Goal: Information Seeking & Learning: Learn about a topic

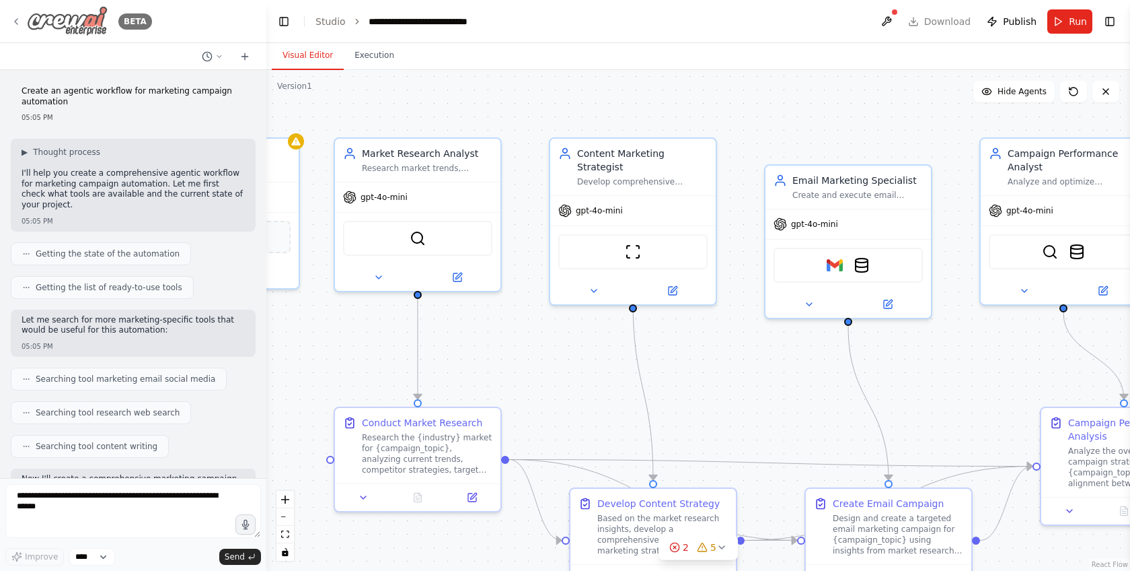
scroll to position [1770, 0]
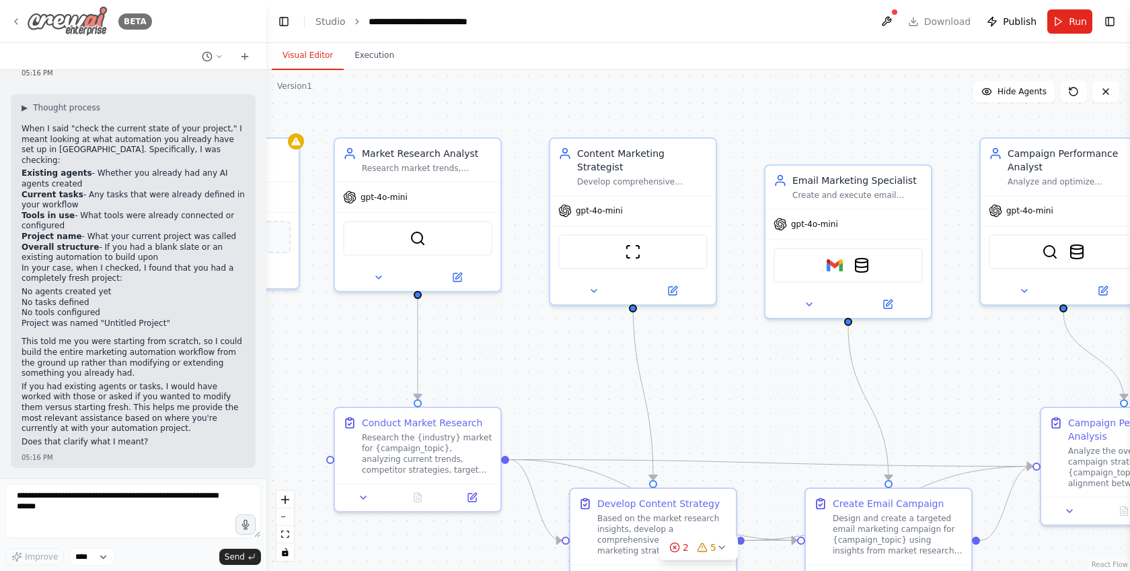
click at [15, 22] on icon at bounding box center [16, 21] width 3 height 5
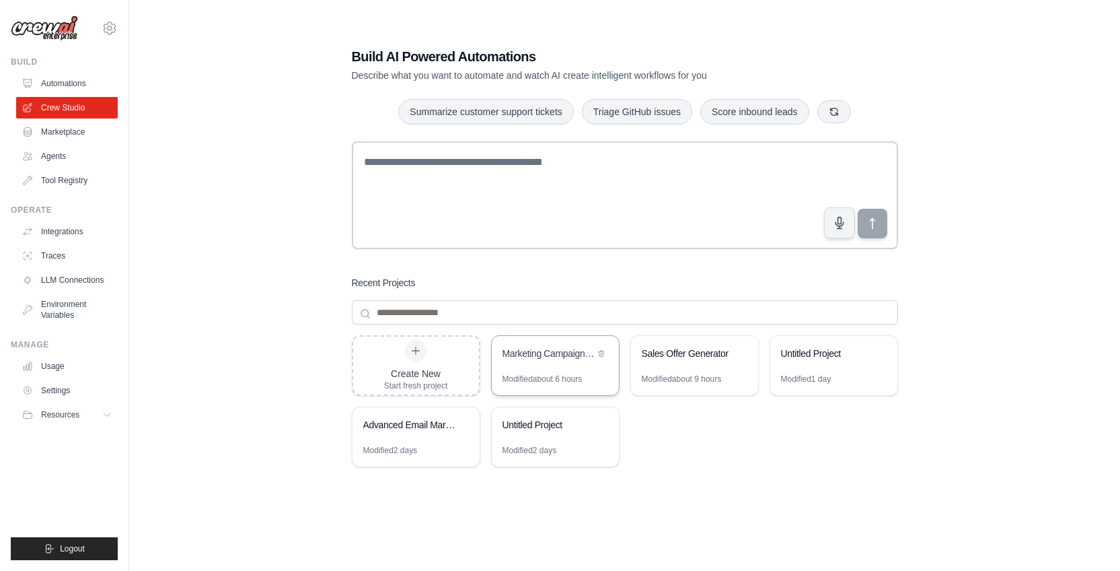
click at [528, 367] on div "Marketing Campaign Automation" at bounding box center [555, 355] width 127 height 38
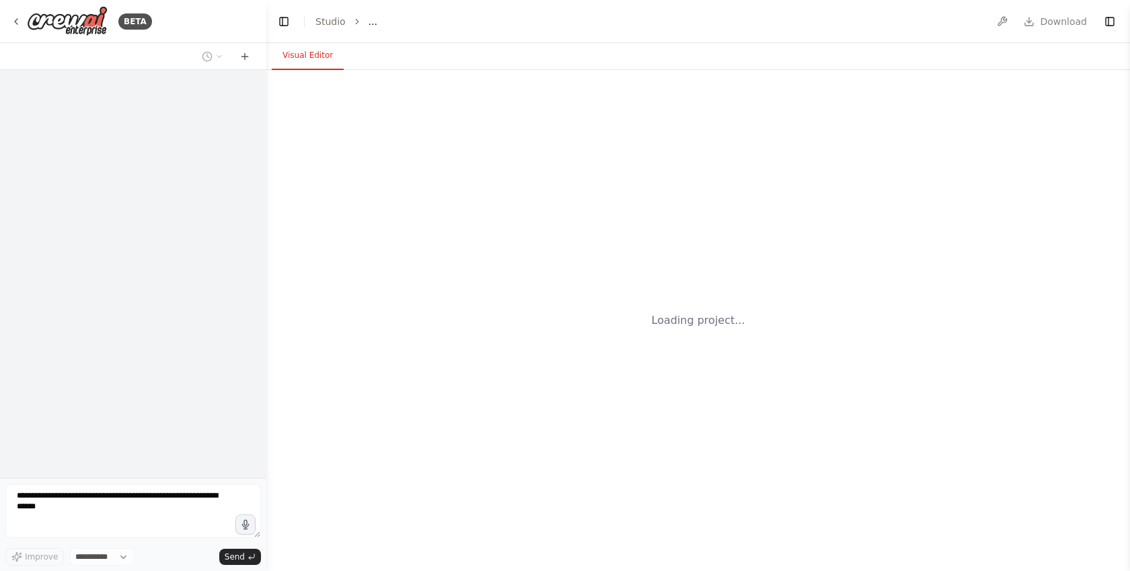
select select "****"
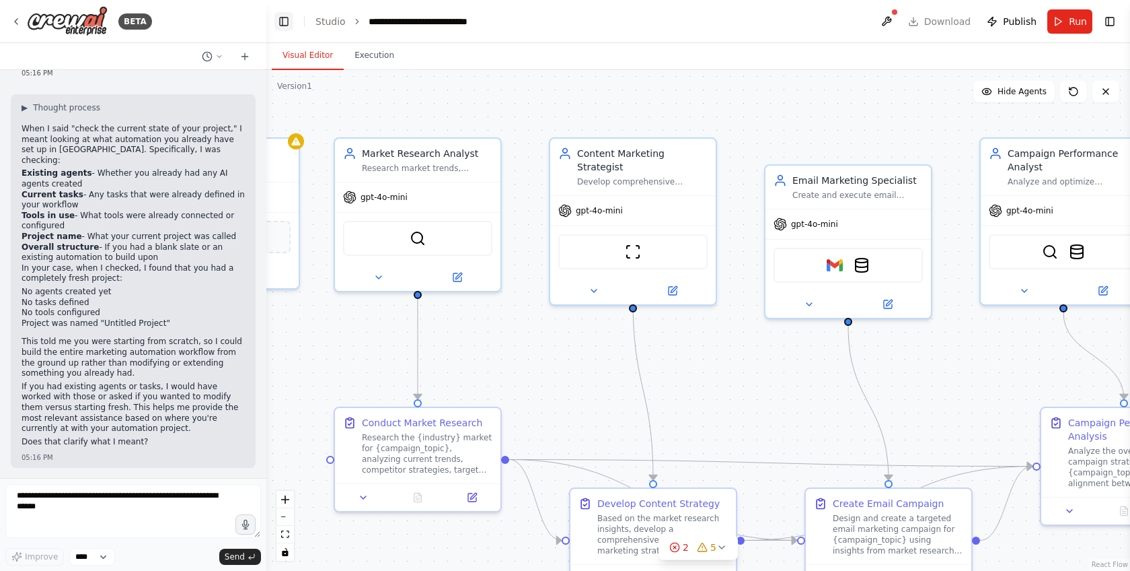
click at [291, 17] on button "Toggle Left Sidebar" at bounding box center [284, 21] width 19 height 19
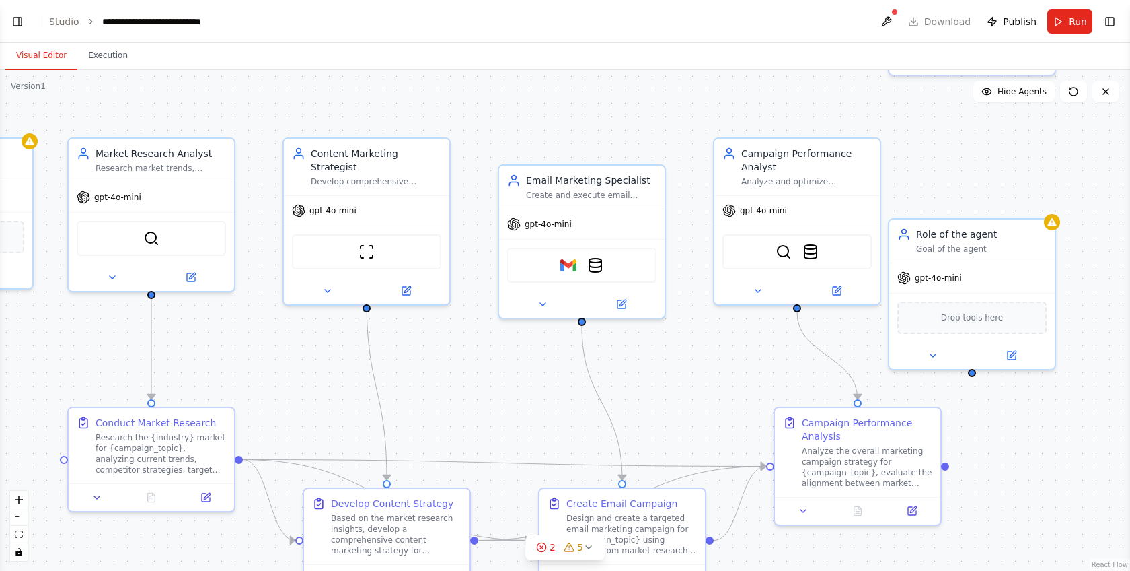
click at [27, 22] on header "**********" at bounding box center [565, 21] width 1130 height 43
click at [17, 22] on button "Toggle Left Sidebar" at bounding box center [17, 21] width 19 height 19
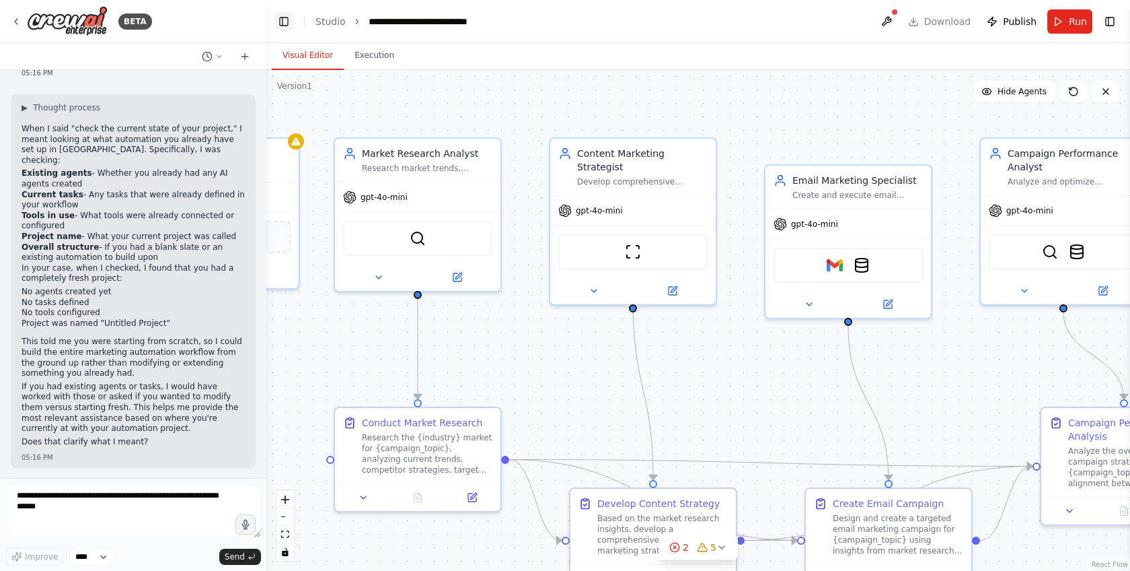
click at [281, 17] on button "Toggle Left Sidebar" at bounding box center [284, 21] width 19 height 19
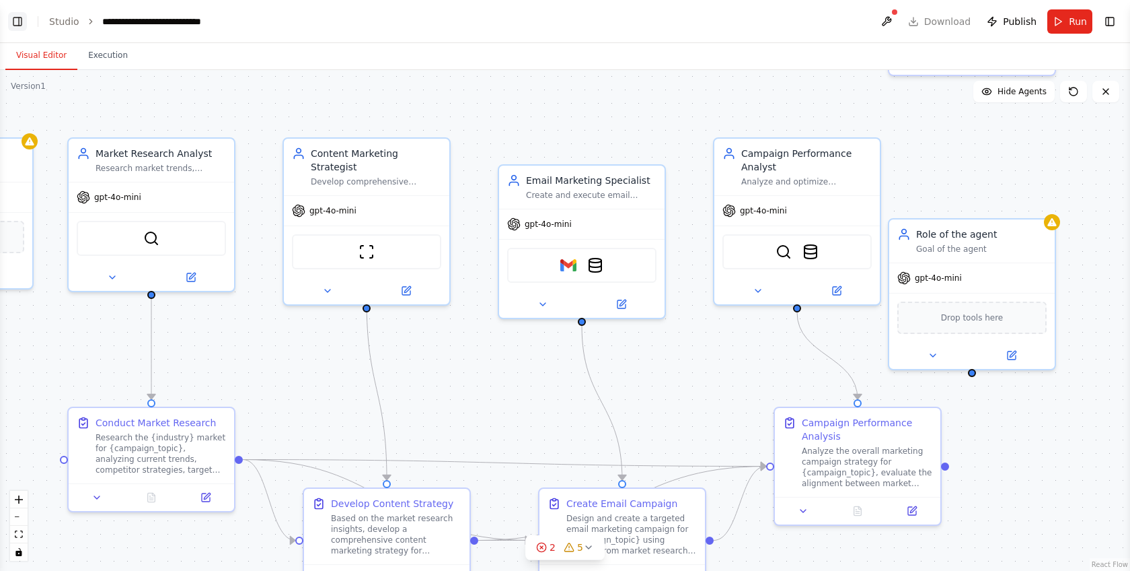
click at [17, 26] on button "Toggle Left Sidebar" at bounding box center [17, 21] width 19 height 19
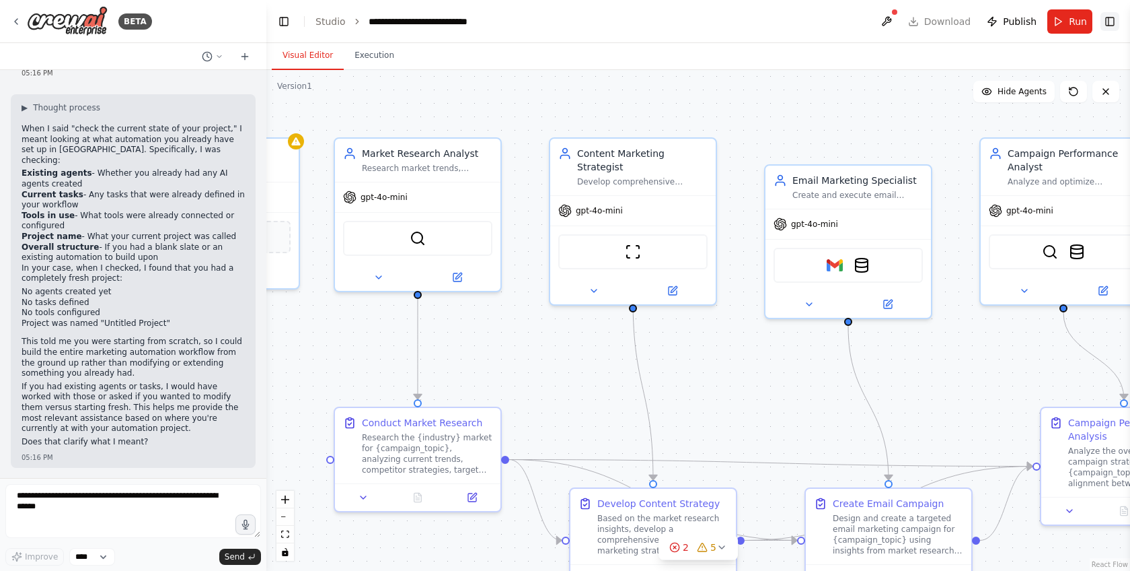
click at [1112, 26] on button "Toggle Right Sidebar" at bounding box center [1110, 21] width 19 height 19
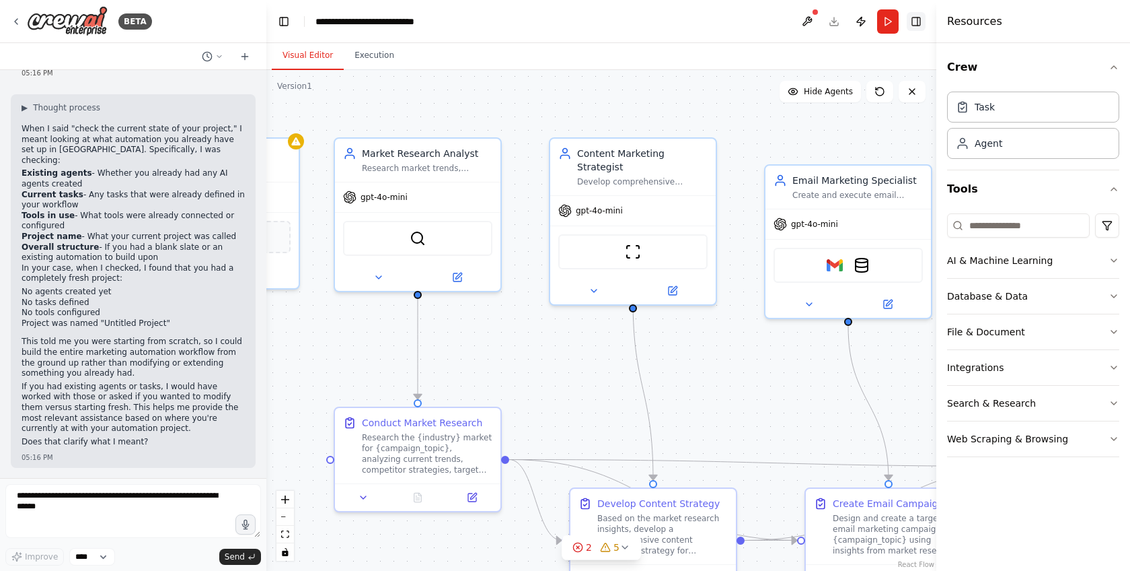
click at [1112, 26] on div "Resources" at bounding box center [1034, 21] width 194 height 43
click at [373, 51] on button "Execution" at bounding box center [374, 56] width 61 height 28
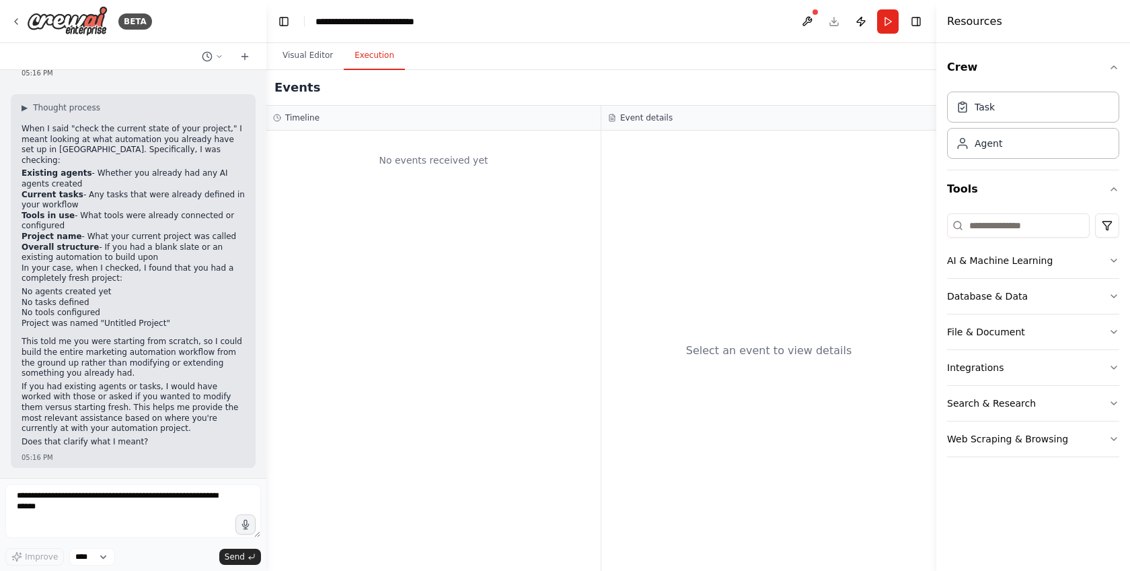
click at [365, 174] on div "No events received yet" at bounding box center [433, 160] width 321 height 46
click at [302, 59] on button "Visual Editor" at bounding box center [308, 56] width 72 height 28
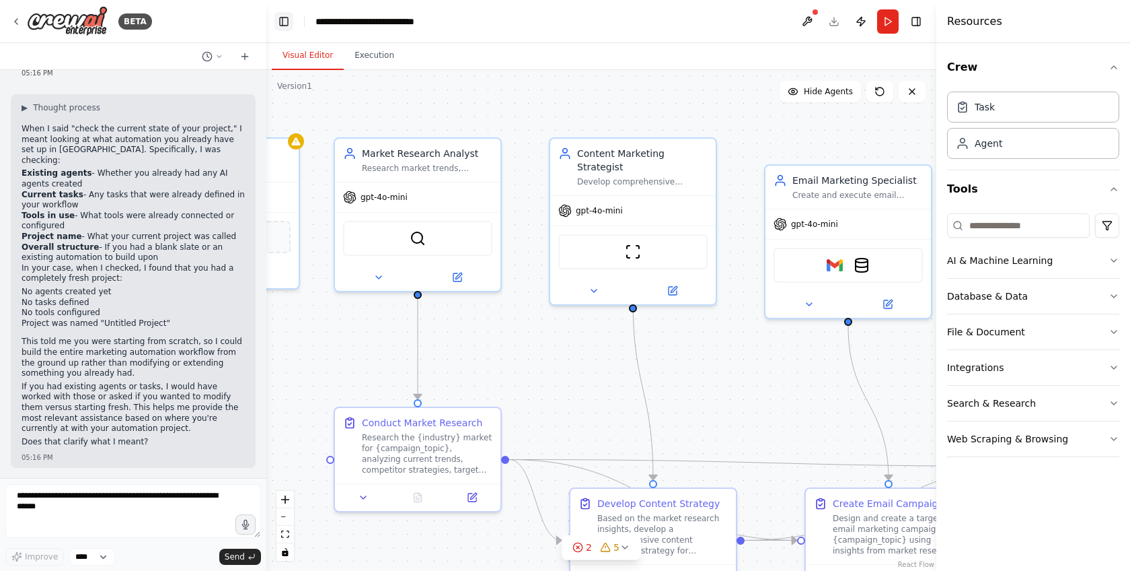
click at [276, 17] on button "Toggle Left Sidebar" at bounding box center [284, 21] width 19 height 19
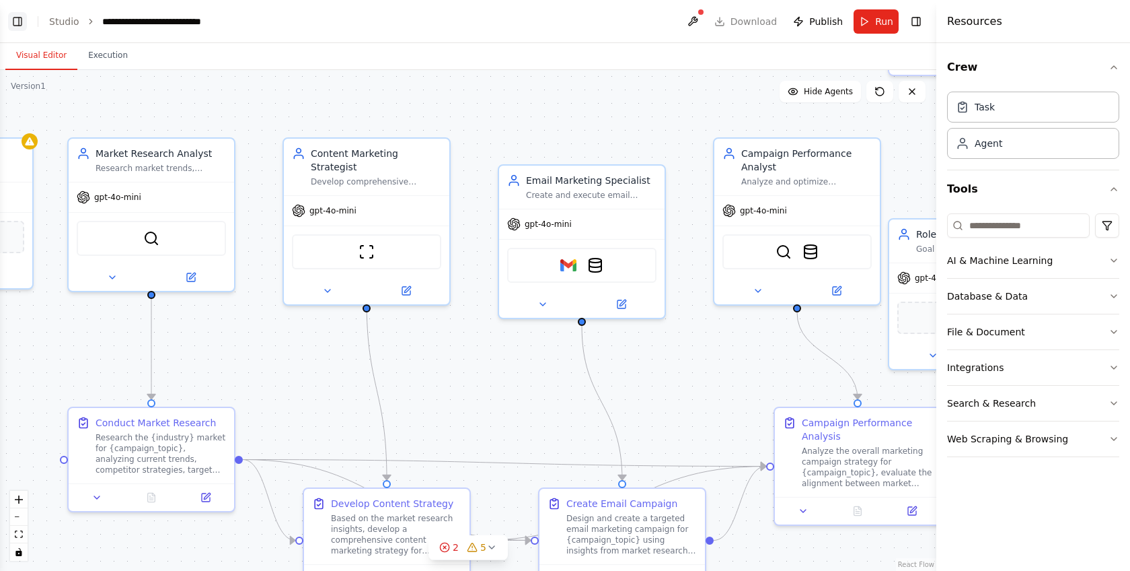
click at [17, 22] on button "Toggle Left Sidebar" at bounding box center [17, 21] width 19 height 19
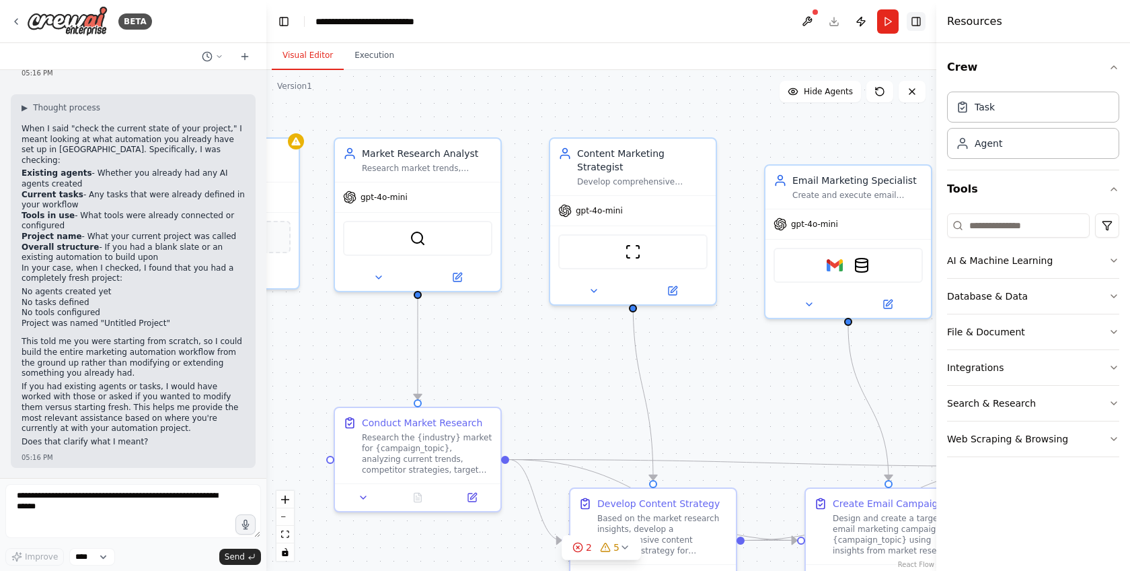
click at [922, 27] on button "Toggle Right Sidebar" at bounding box center [916, 21] width 19 height 19
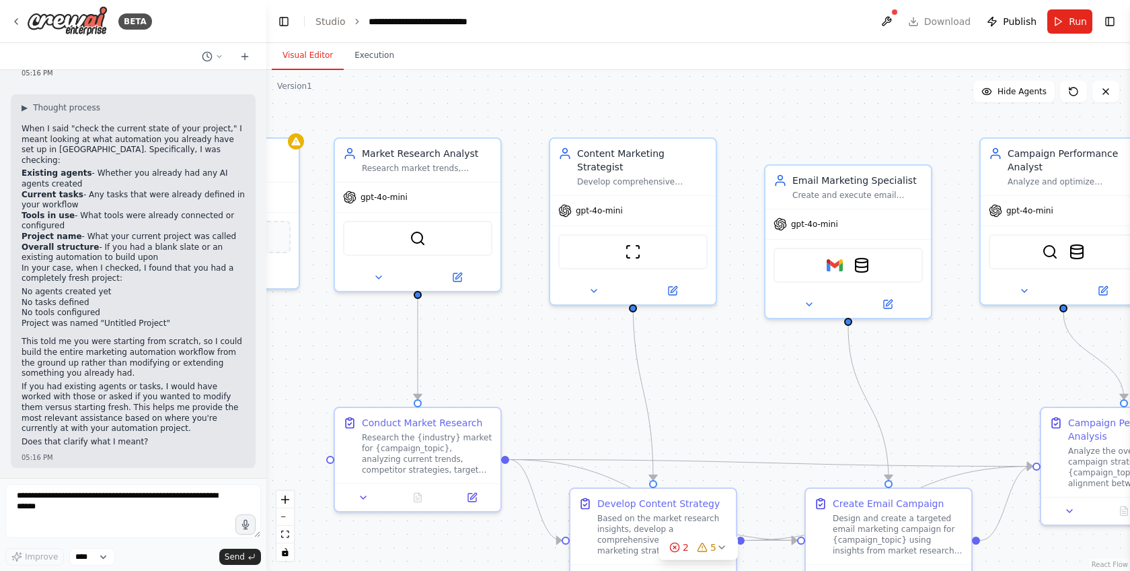
click at [1120, 22] on header "**********" at bounding box center [698, 21] width 864 height 43
click at [1110, 24] on button "Toggle Right Sidebar" at bounding box center [1110, 21] width 19 height 19
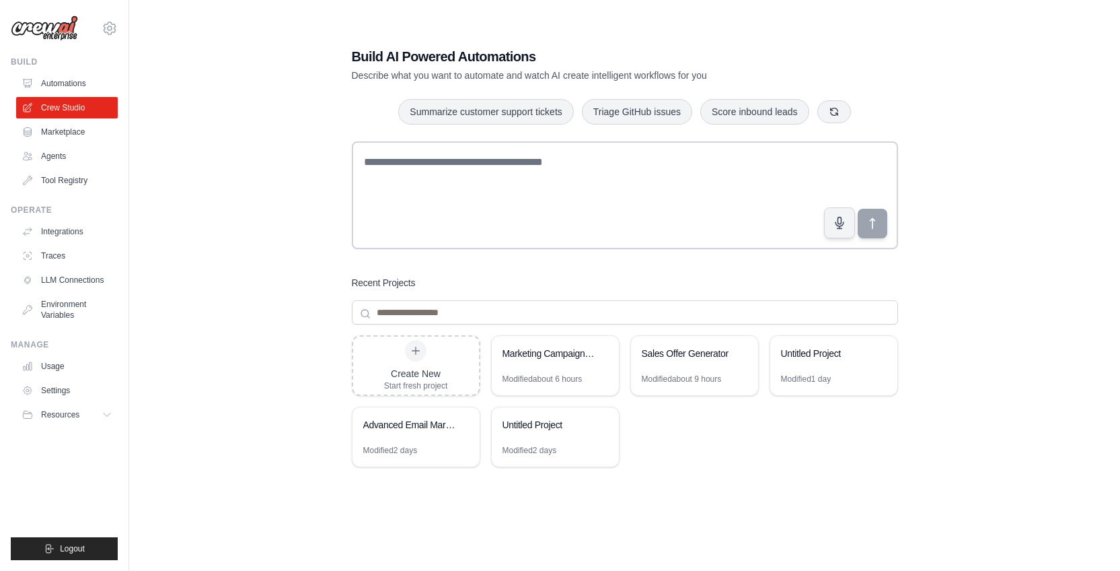
click at [574, 356] on div "Marketing Campaign Automation" at bounding box center [549, 353] width 92 height 13
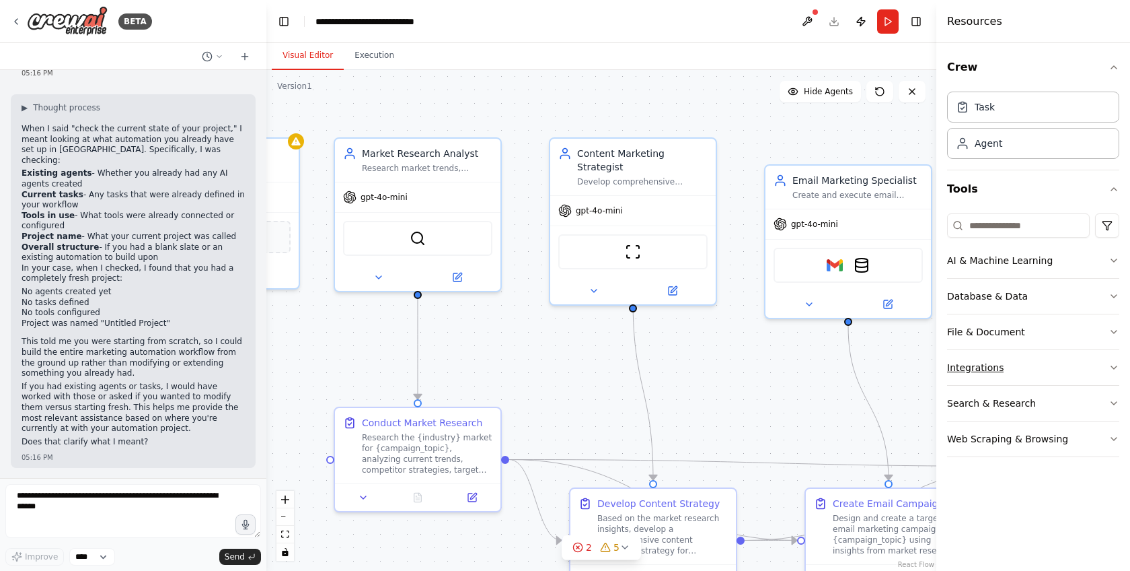
click at [971, 361] on div "Integrations" at bounding box center [975, 367] width 57 height 13
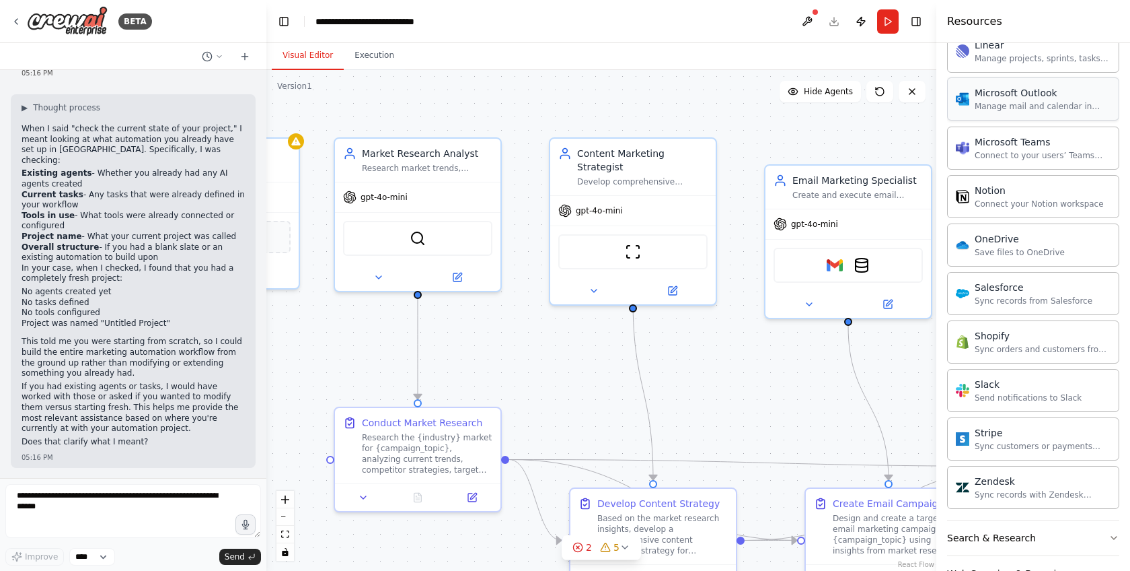
scroll to position [932, 0]
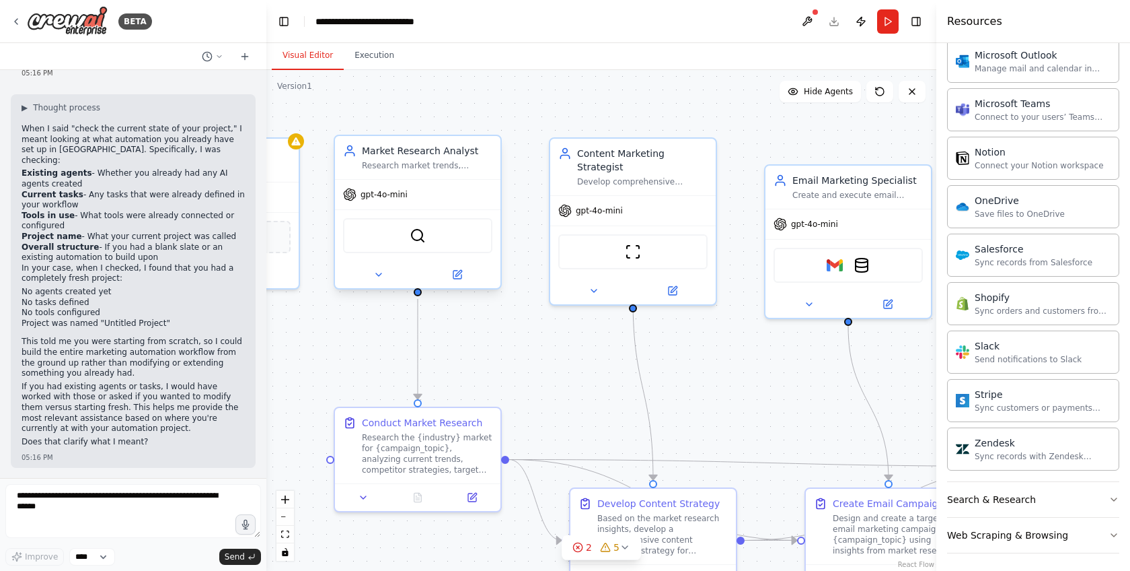
click at [487, 283] on div at bounding box center [418, 274] width 166 height 27
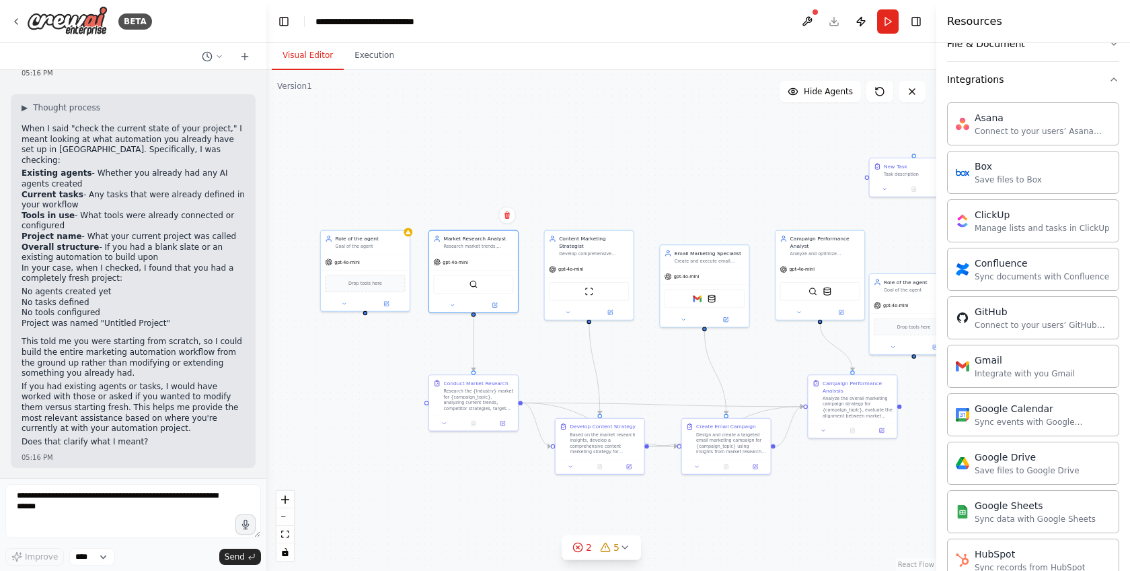
scroll to position [0, 0]
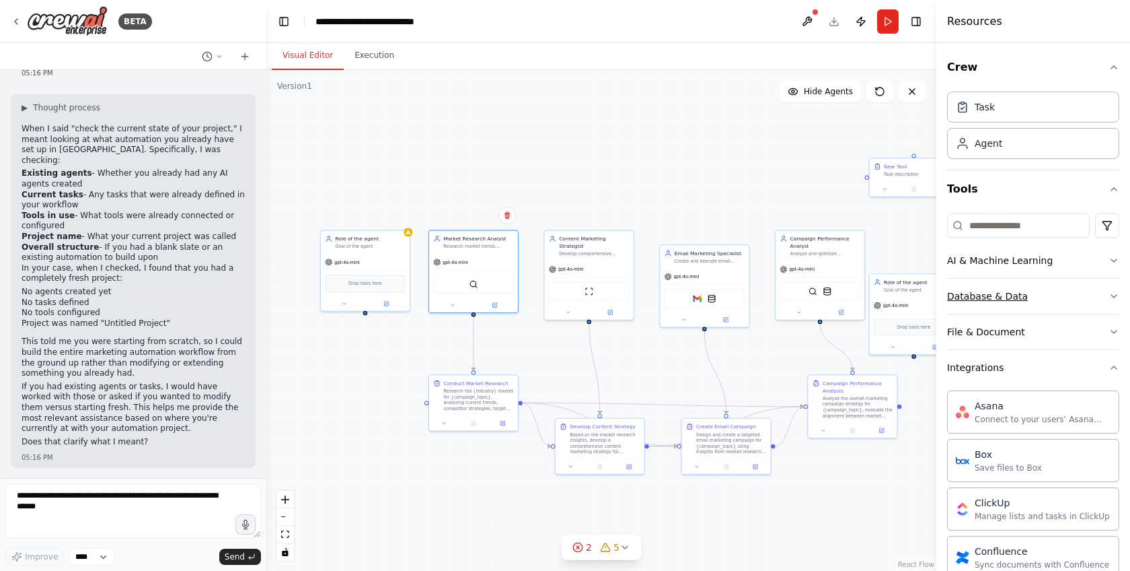
click at [1011, 288] on button "Database & Data" at bounding box center [1033, 296] width 172 height 35
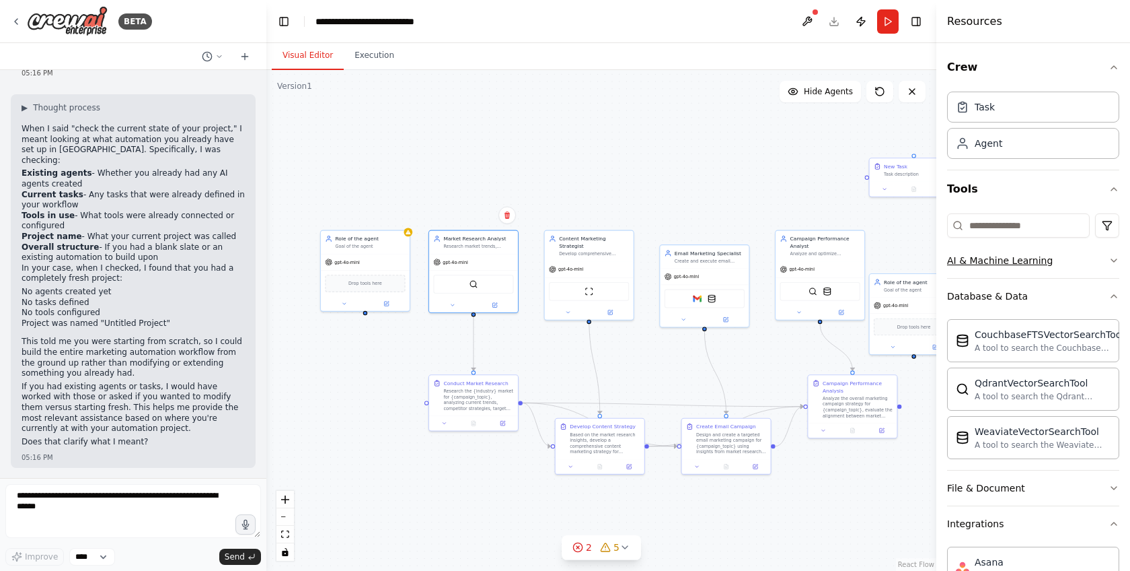
click at [1019, 258] on div "AI & Machine Learning" at bounding box center [1000, 260] width 106 height 13
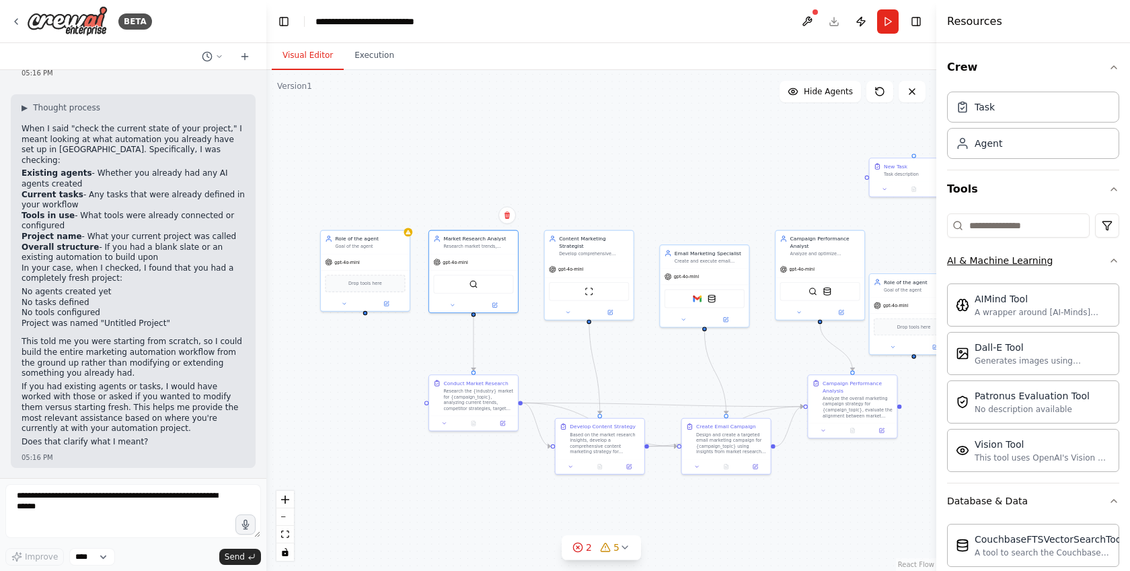
click at [1019, 258] on div "AI & Machine Learning" at bounding box center [1000, 260] width 106 height 13
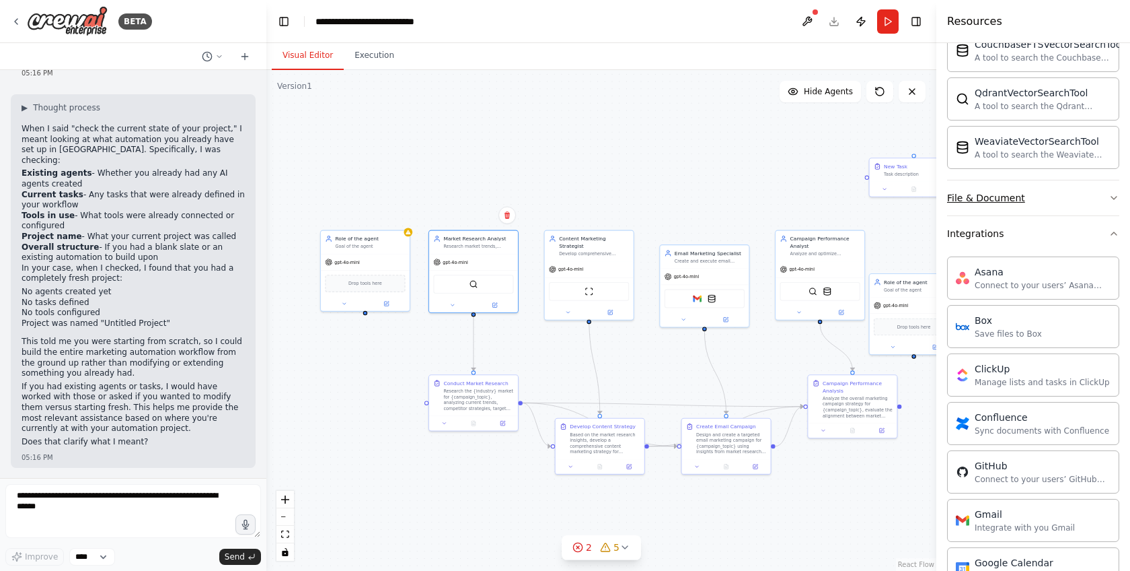
scroll to position [301, 0]
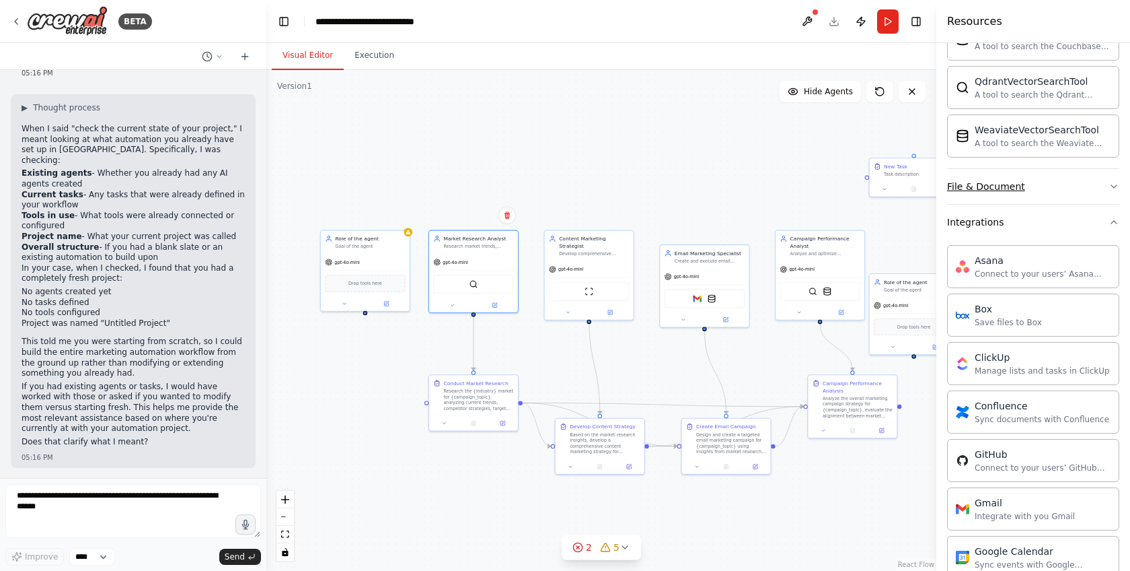
click at [1017, 192] on div "File & Document" at bounding box center [986, 186] width 78 height 13
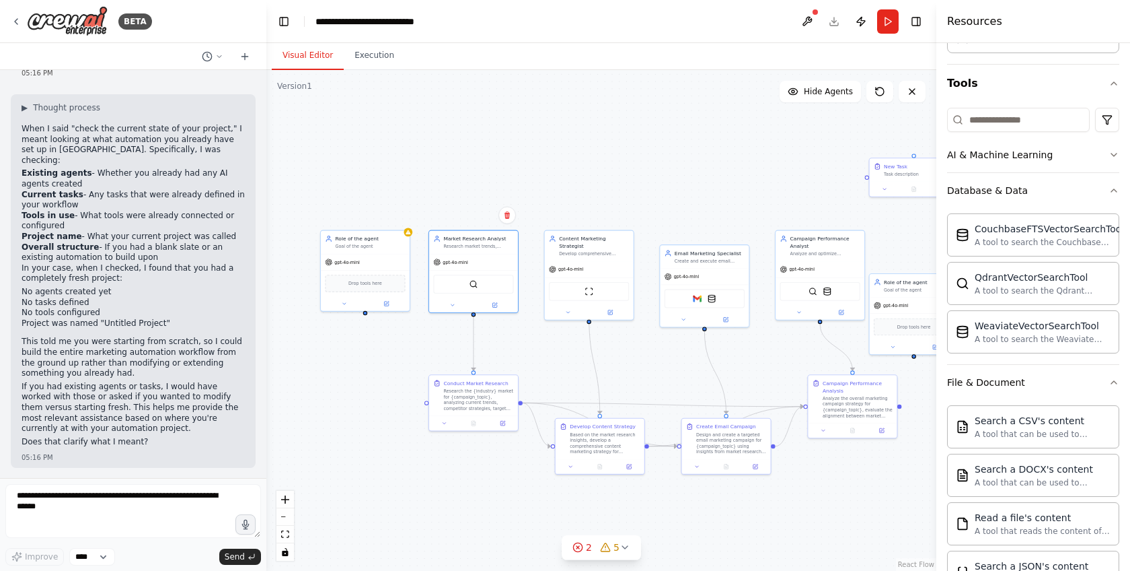
scroll to position [0, 0]
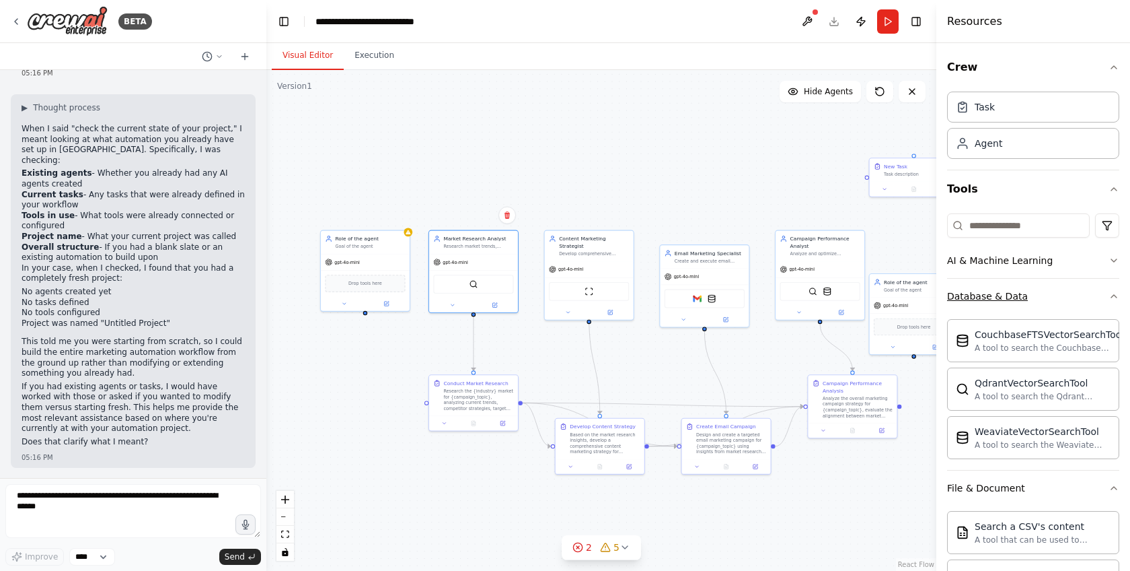
click at [986, 306] on button "Database & Data" at bounding box center [1033, 296] width 172 height 35
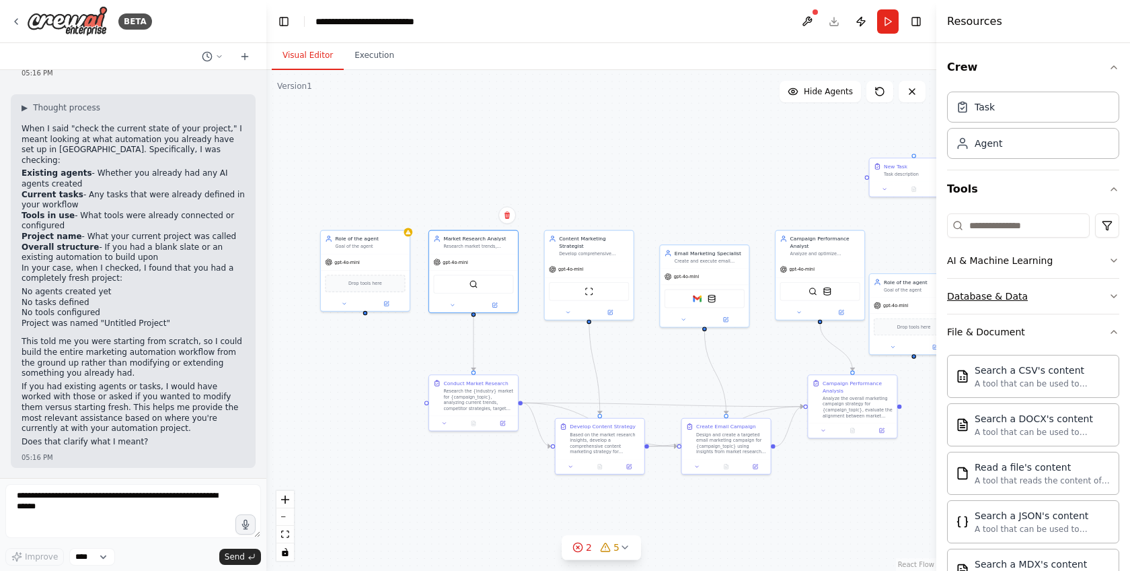
click at [986, 306] on button "Database & Data" at bounding box center [1033, 296] width 172 height 35
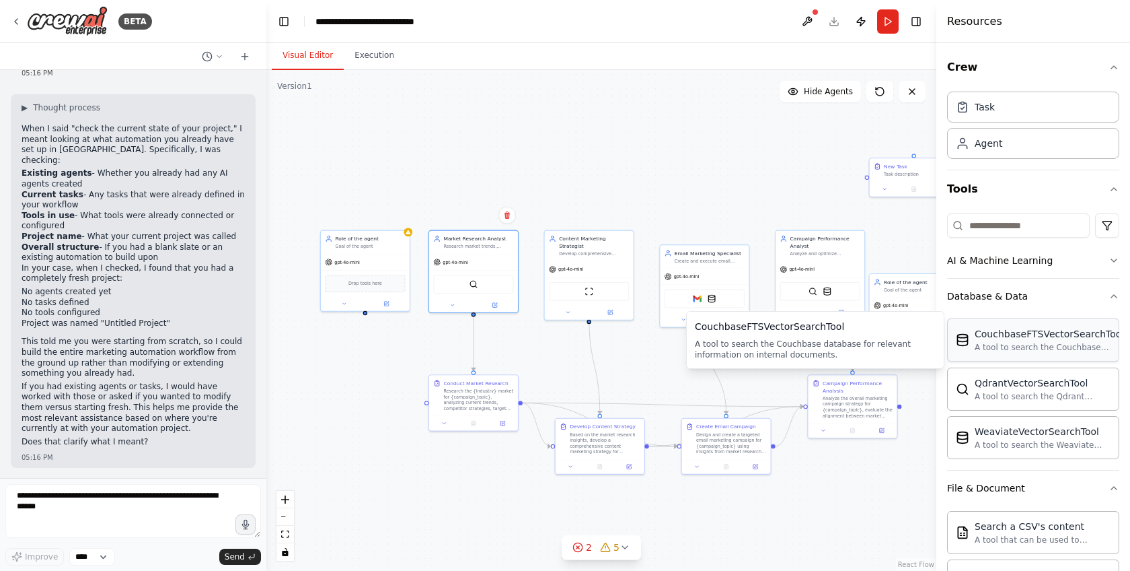
click at [986, 333] on div "CouchbaseFTSVectorSearchTool" at bounding box center [1049, 333] width 149 height 13
click at [986, 354] on div "CouchbaseFTSVectorSearchTool A tool to search the Couchbase database for releva…" at bounding box center [1033, 339] width 172 height 43
click at [966, 349] on div "CouchbaseFTSVectorSearchTool A tool to search the Couchbase database for releva…" at bounding box center [1033, 340] width 155 height 26
click at [998, 342] on div "A tool to search the Couchbase database for relevant information on internal do…" at bounding box center [1049, 347] width 149 height 11
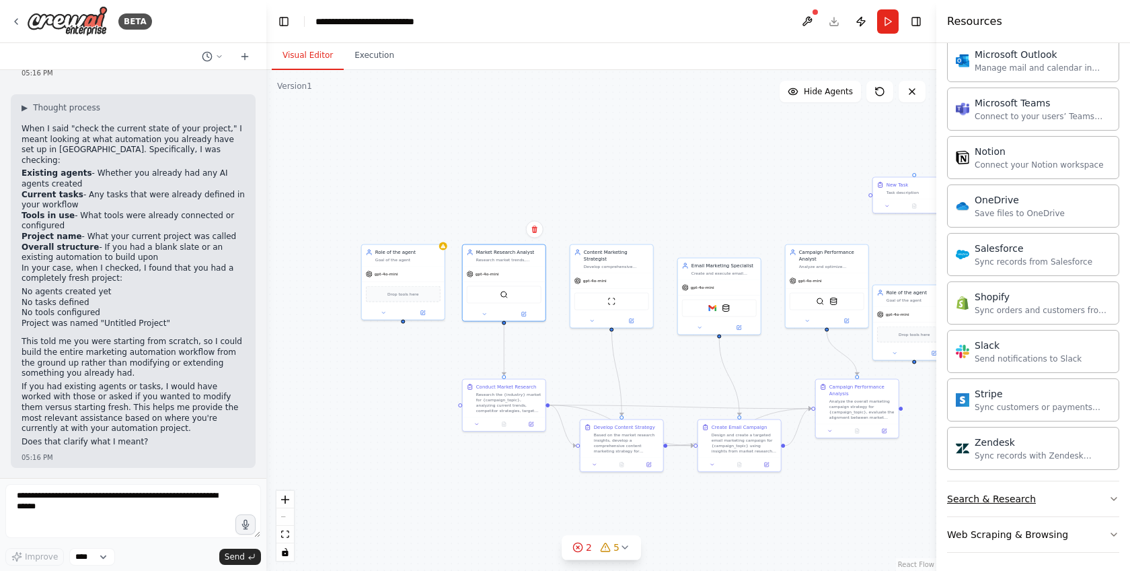
scroll to position [1490, 0]
click at [974, 499] on div "Search & Research" at bounding box center [991, 495] width 89 height 13
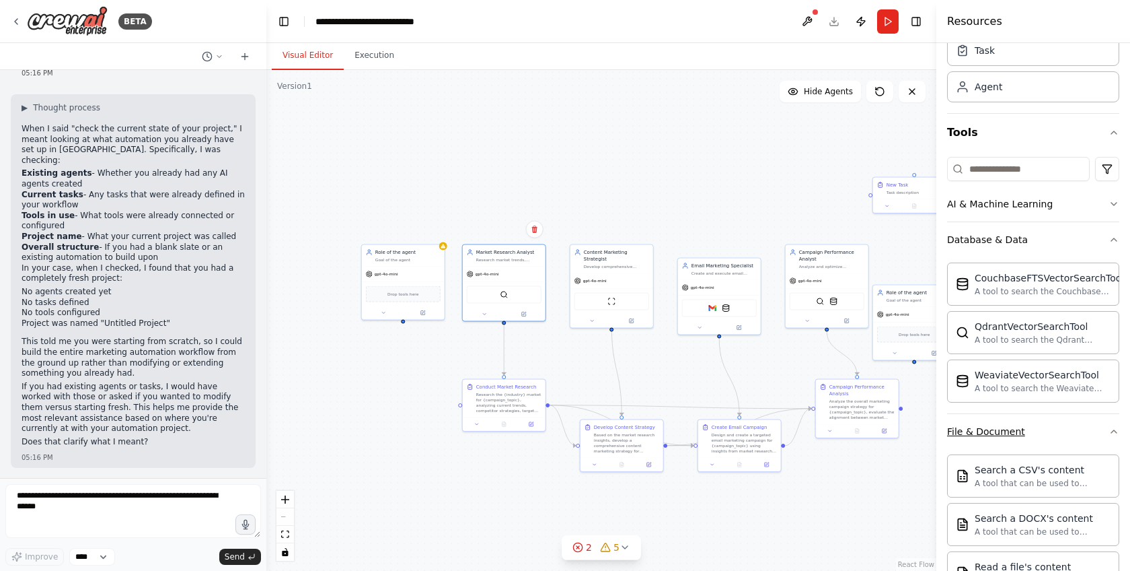
scroll to position [1, 0]
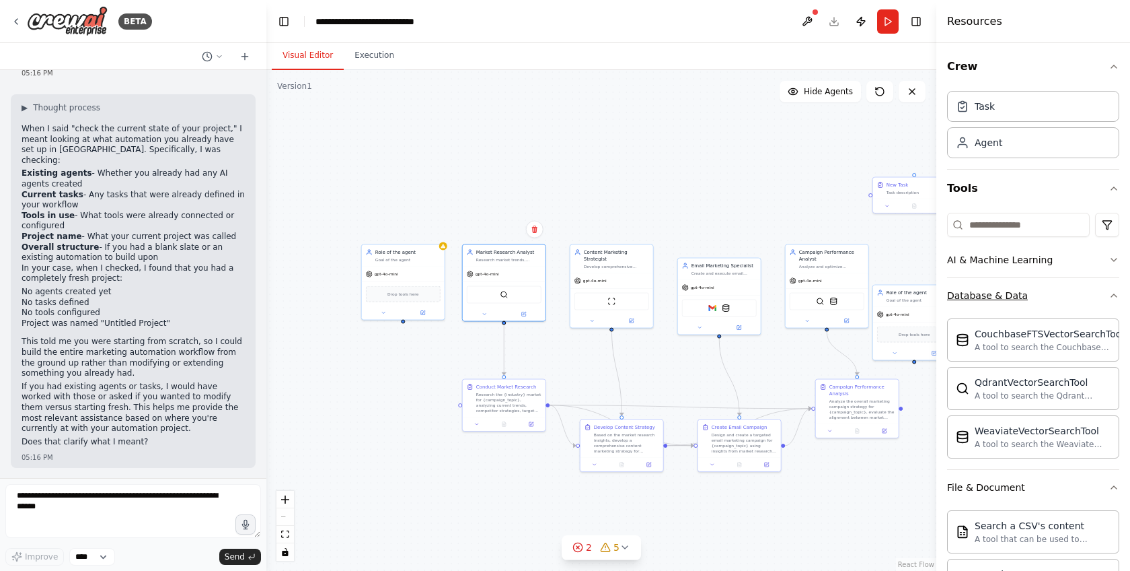
click at [1109, 291] on icon "button" at bounding box center [1114, 295] width 11 height 11
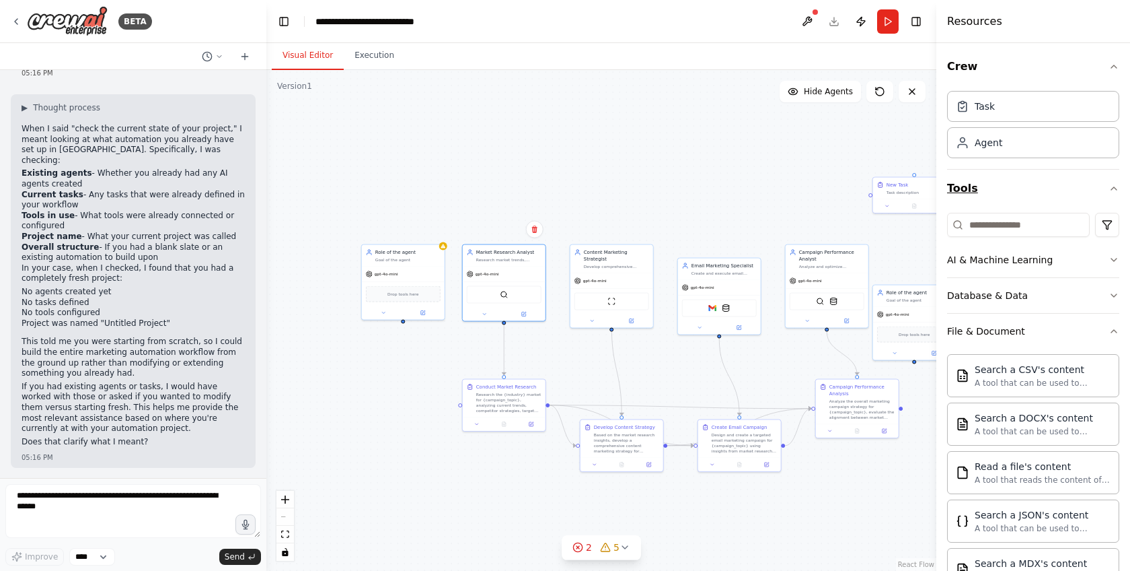
click at [1068, 186] on button "Tools" at bounding box center [1033, 189] width 172 height 38
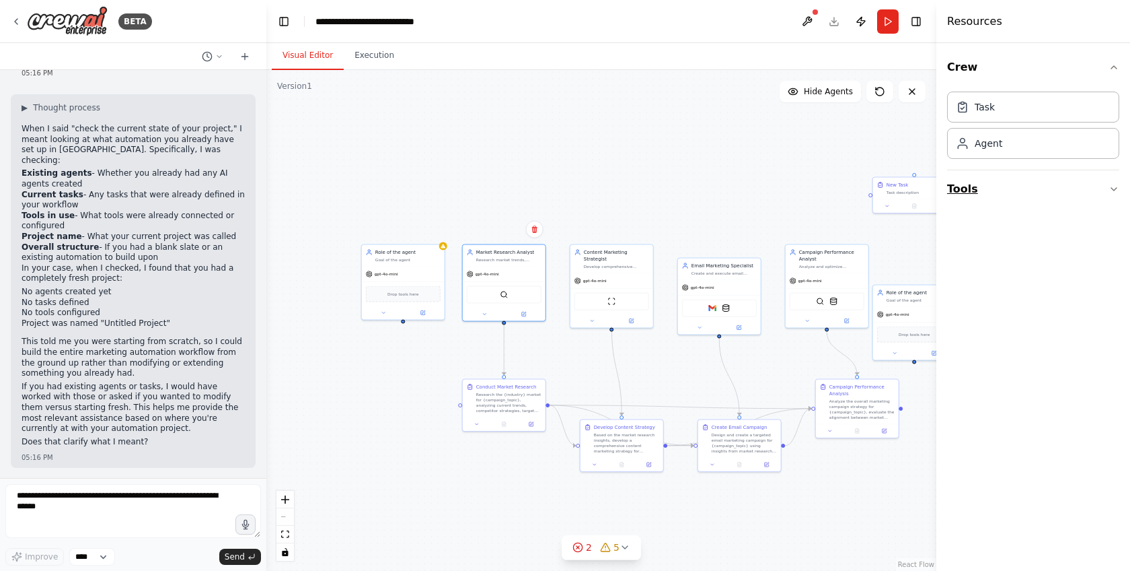
click at [1068, 186] on button "Tools" at bounding box center [1033, 189] width 172 height 38
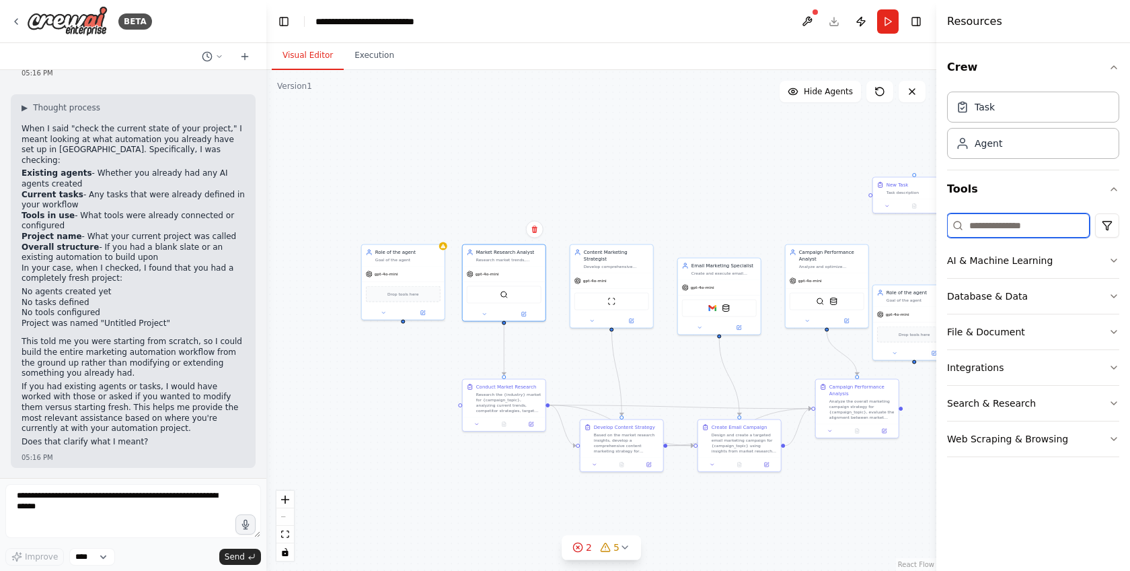
click at [968, 225] on input at bounding box center [1018, 225] width 143 height 24
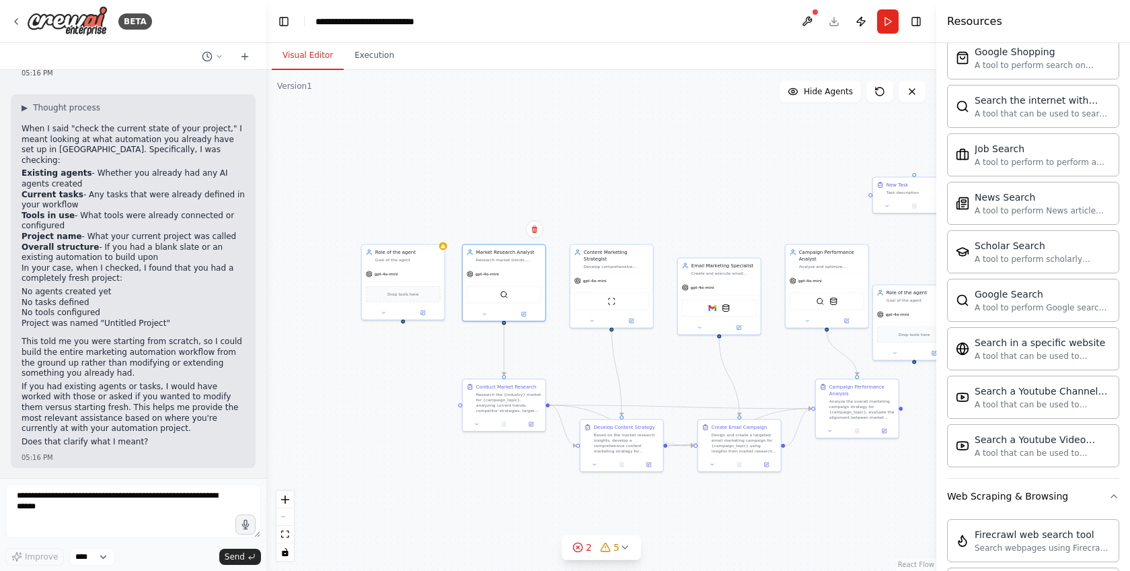
scroll to position [1236, 0]
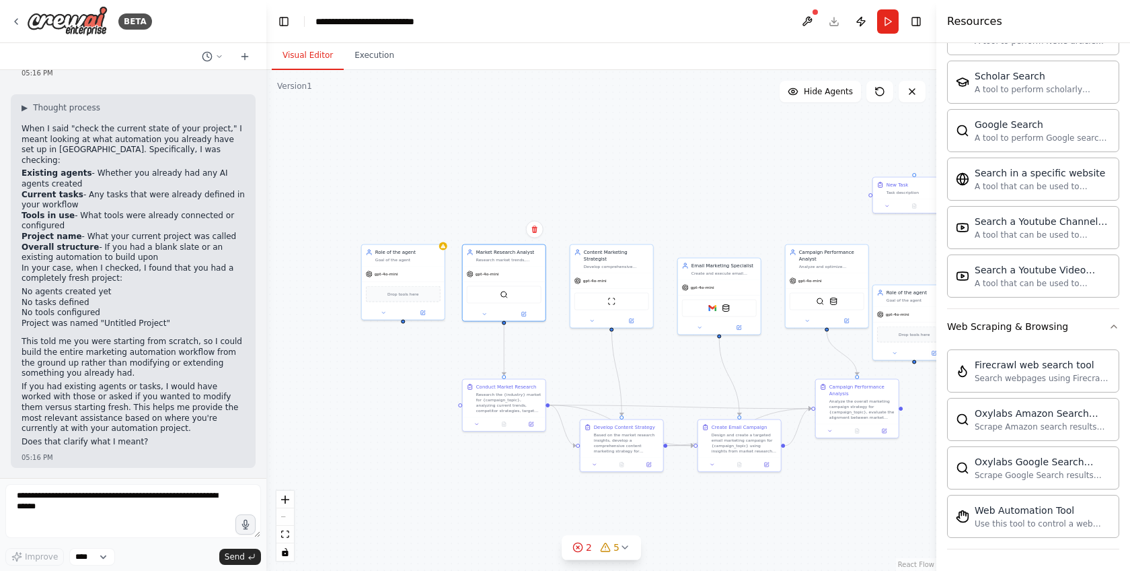
type input "*****"
